Goal: Communication & Community: Answer question/provide support

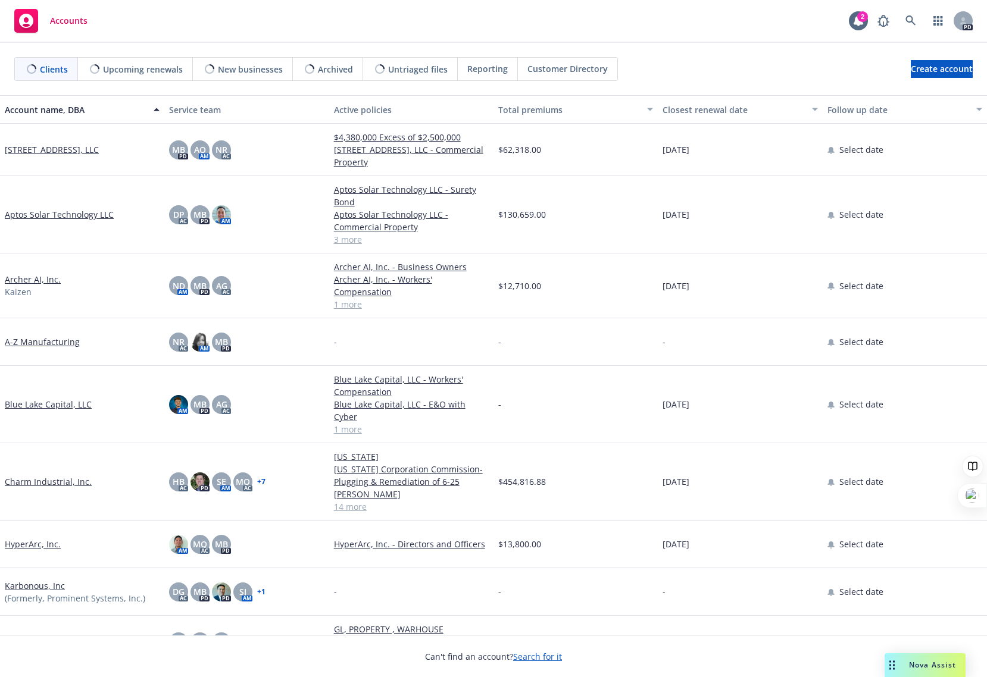
click at [919, 659] on div "Nova Assist" at bounding box center [924, 665] width 81 height 24
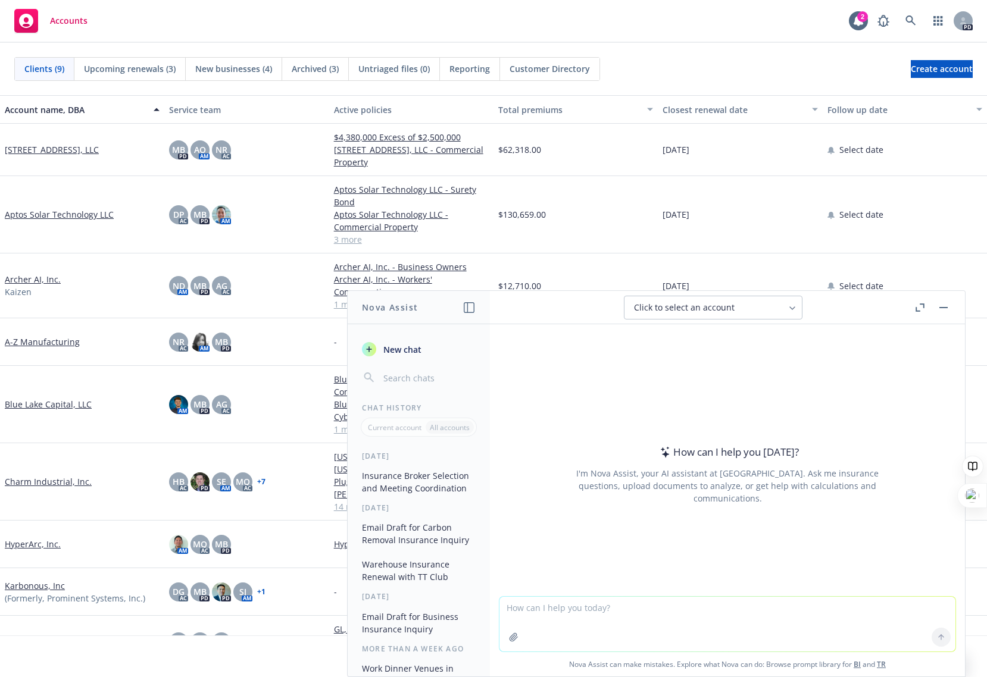
click at [647, 602] on textarea at bounding box center [727, 624] width 456 height 55
type textarea "draft email to insured confirming coverage is bound with TT CLUB and include co…"
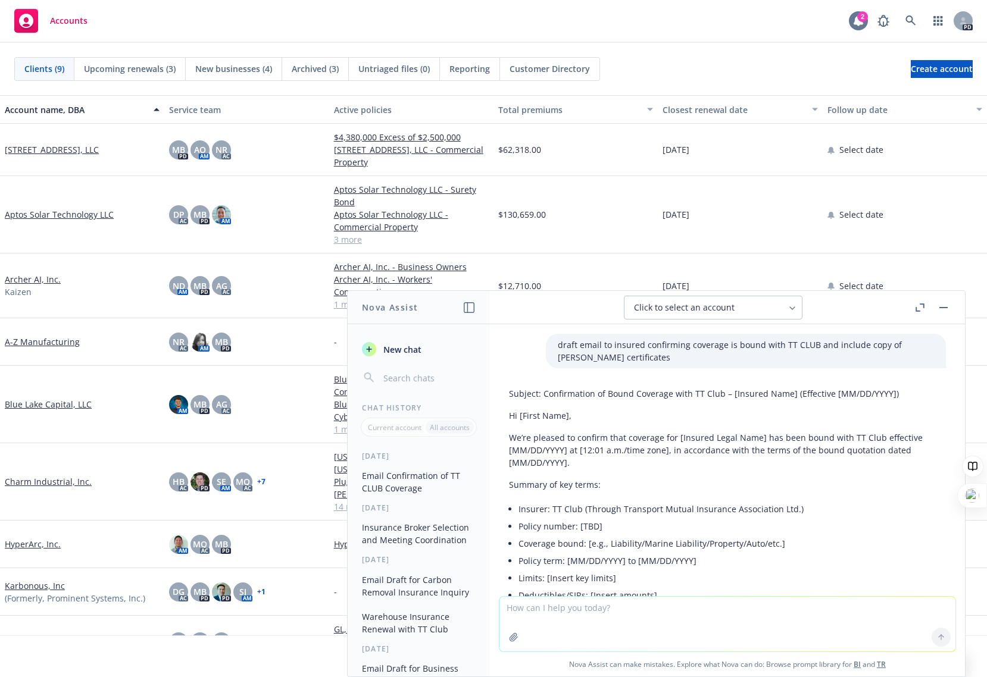
click at [856, 18] on icon at bounding box center [858, 20] width 10 height 11
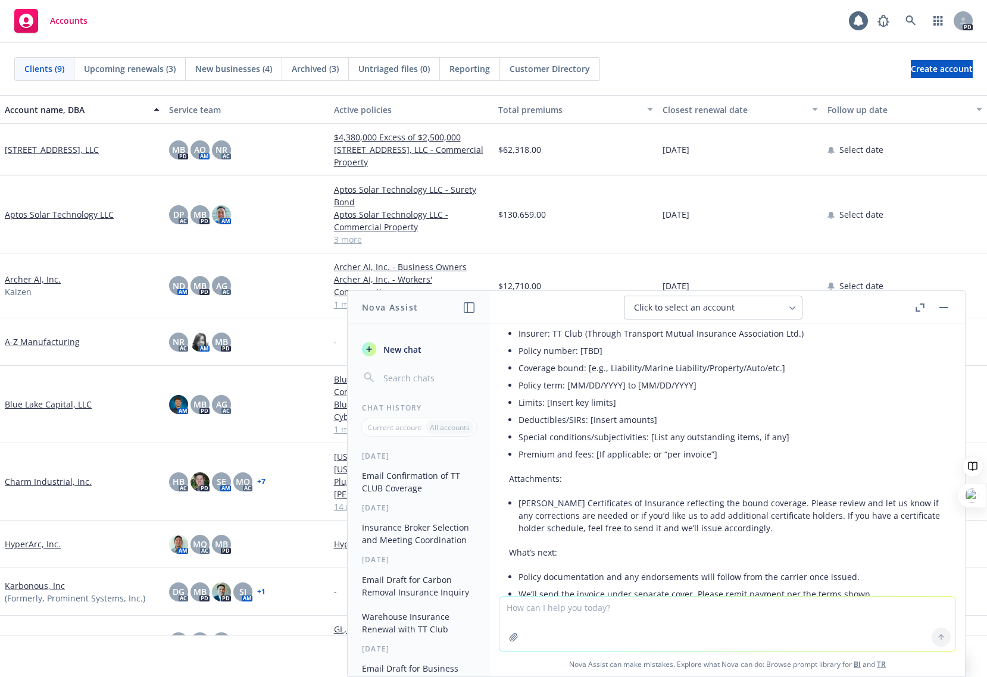
scroll to position [238, 0]
